Goal: Transaction & Acquisition: Purchase product/service

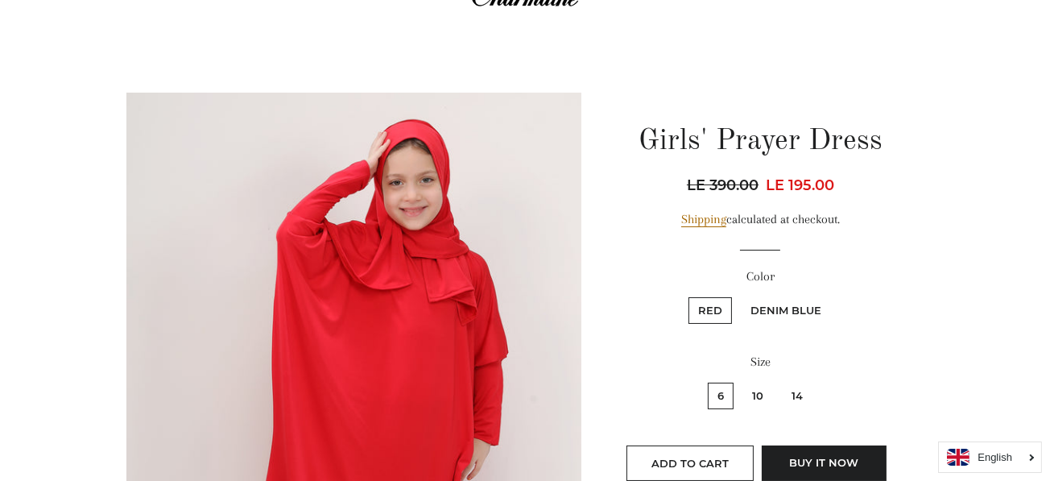
scroll to position [161, 0]
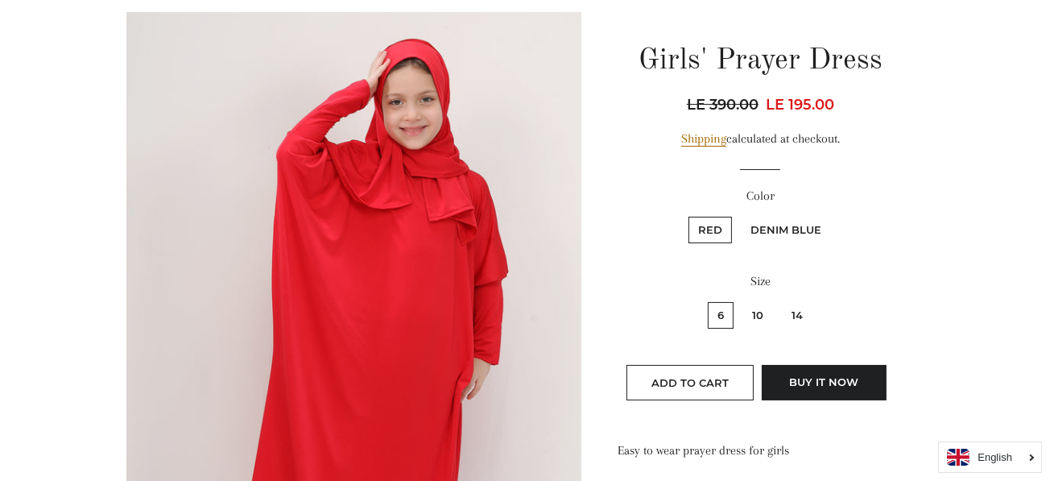
click at [800, 308] on label "14" at bounding box center [797, 315] width 31 height 27
click at [780, 300] on input "14" at bounding box center [779, 300] width 1 height 1
radio input "true"
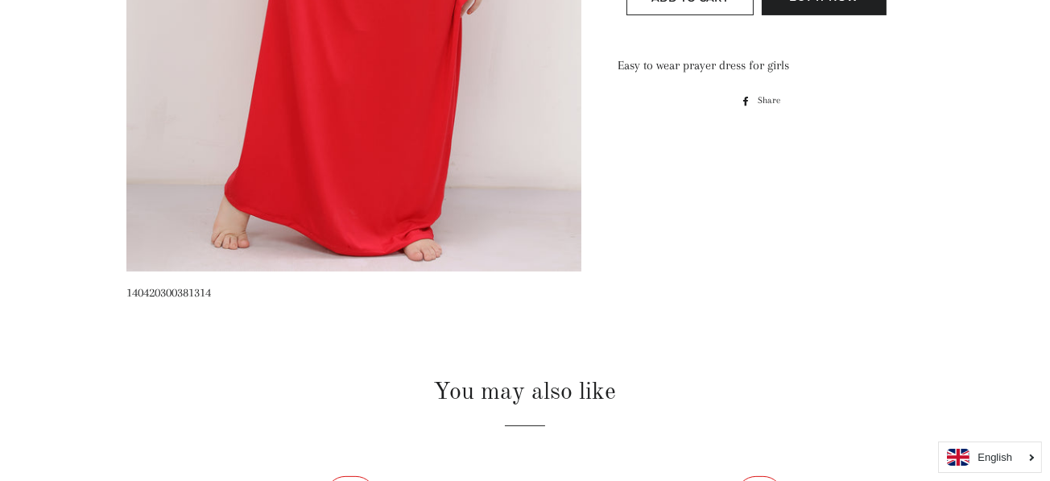
scroll to position [644, 0]
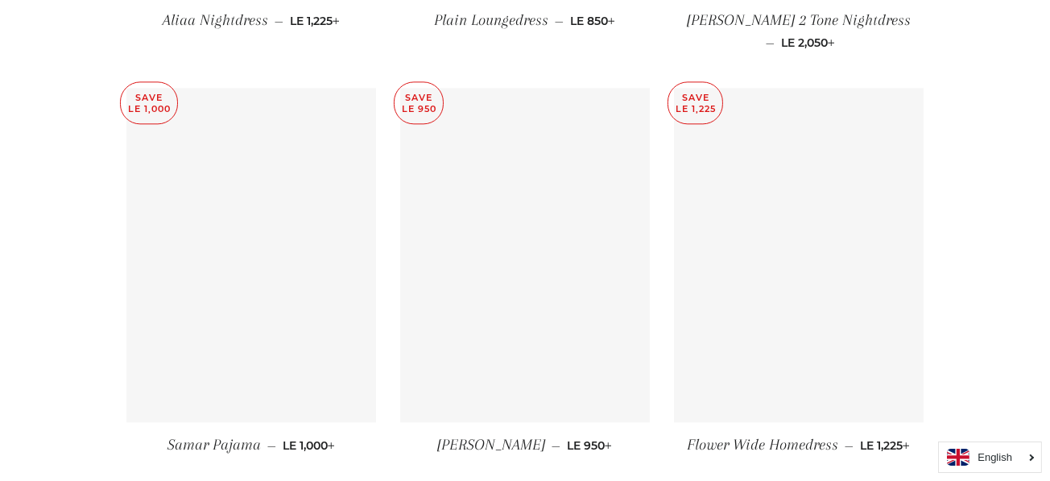
scroll to position [4751, 0]
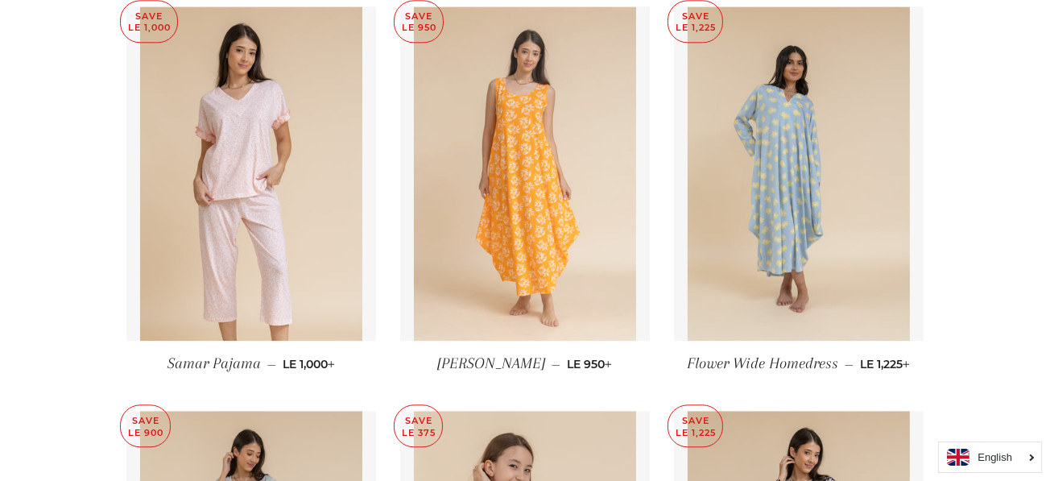
click at [577, 246] on img at bounding box center [525, 173] width 223 height 334
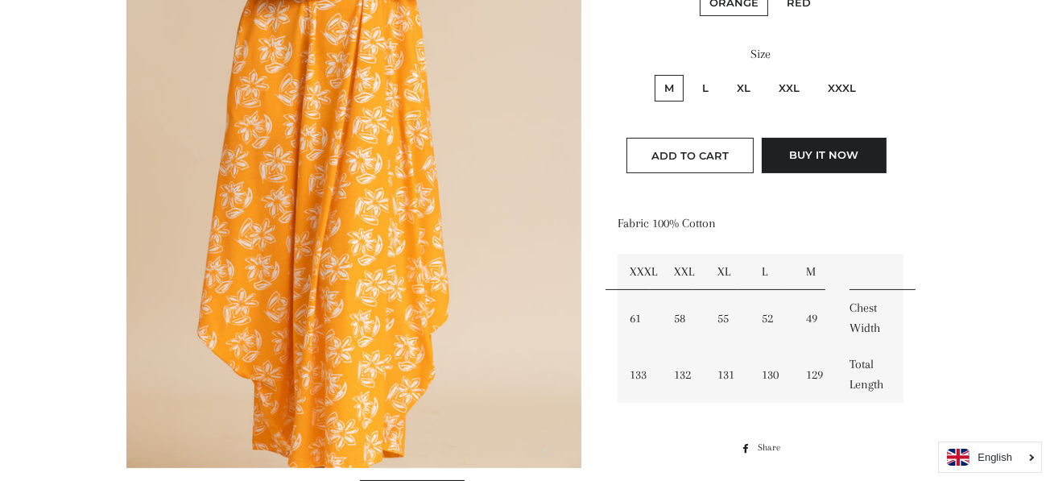
scroll to position [564, 0]
